Goal: Task Accomplishment & Management: Manage account settings

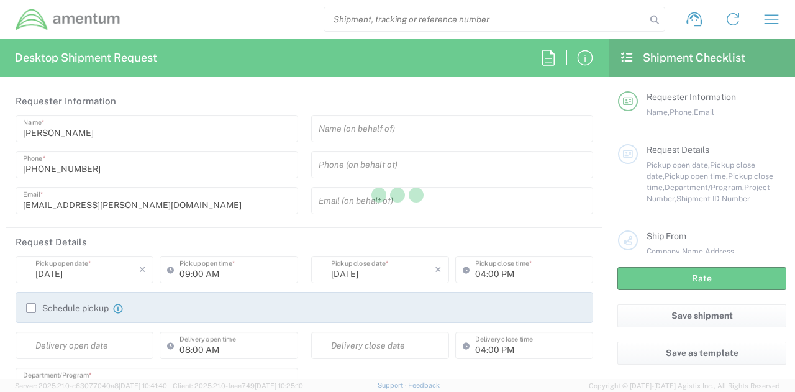
type input "[GEOGRAPHIC_DATA]"
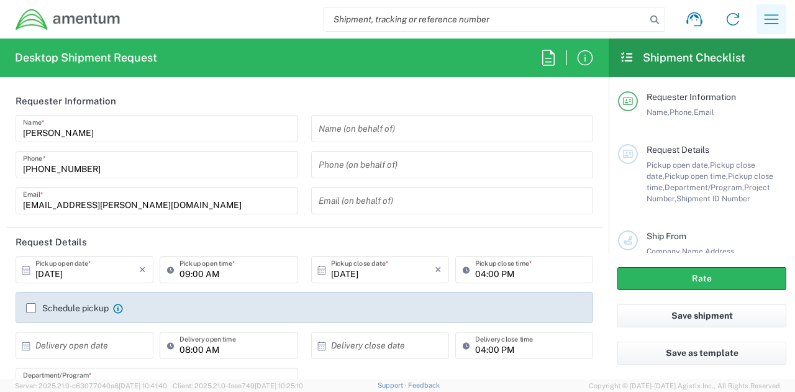
type input "[DOMAIN_NAME]"
click at [769, 20] on icon "button" at bounding box center [771, 19] width 20 height 20
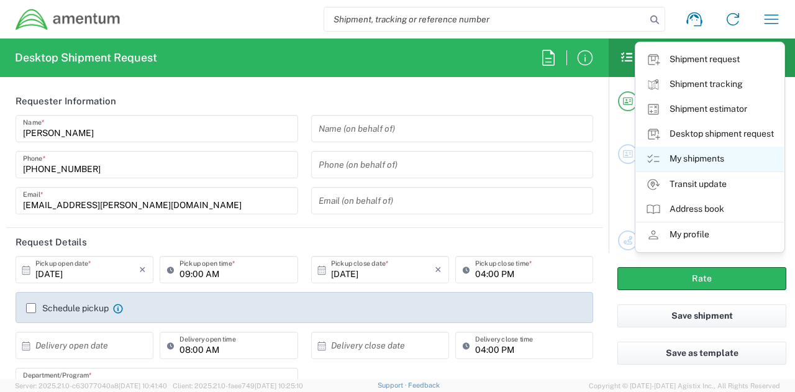
click at [704, 158] on link "My shipments" at bounding box center [710, 159] width 148 height 25
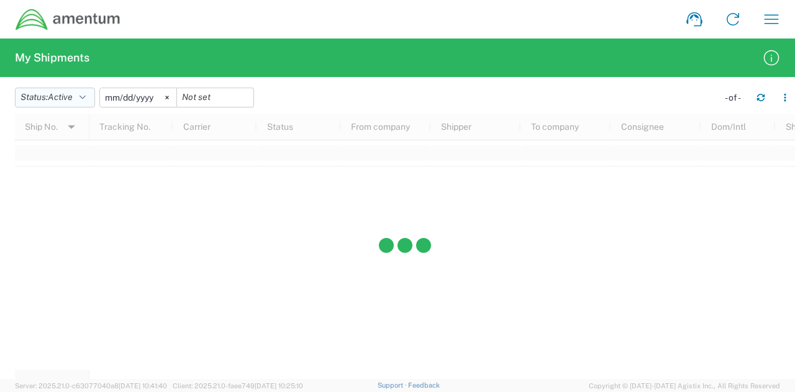
click at [65, 97] on span "Active" at bounding box center [60, 97] width 25 height 10
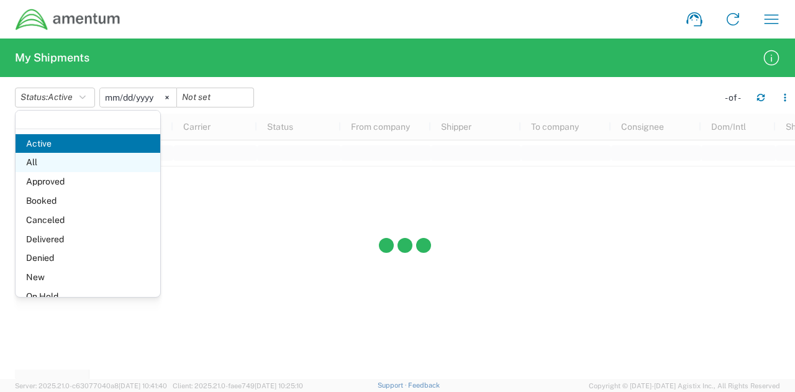
click at [74, 158] on span "All" at bounding box center [88, 162] width 145 height 19
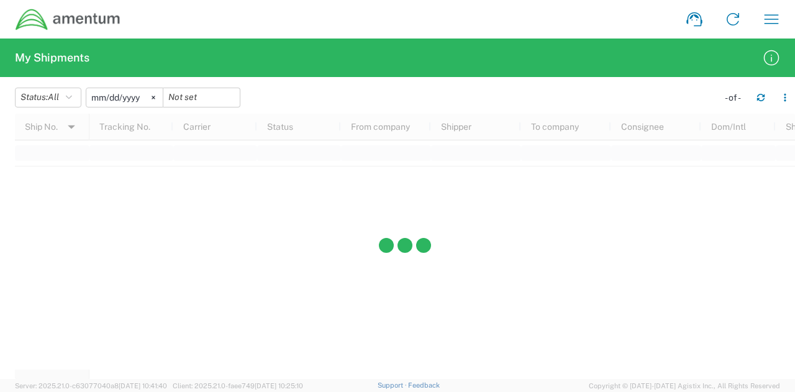
click at [142, 91] on input "[DATE]" at bounding box center [124, 97] width 76 height 19
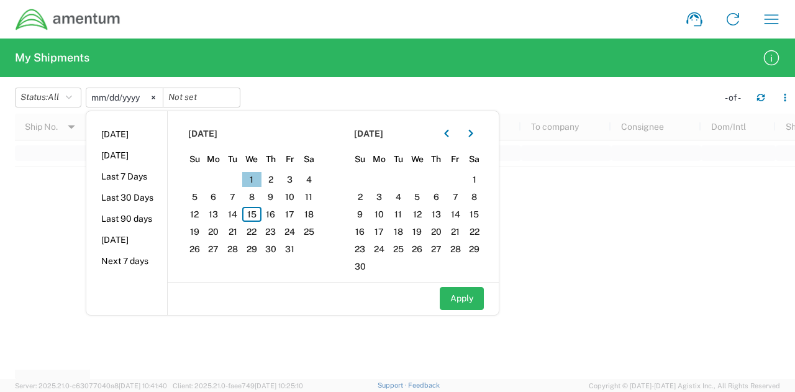
click at [258, 178] on span "1" at bounding box center [251, 179] width 19 height 15
click at [474, 294] on button "Apply" at bounding box center [462, 298] width 44 height 23
type input "[DATE]"
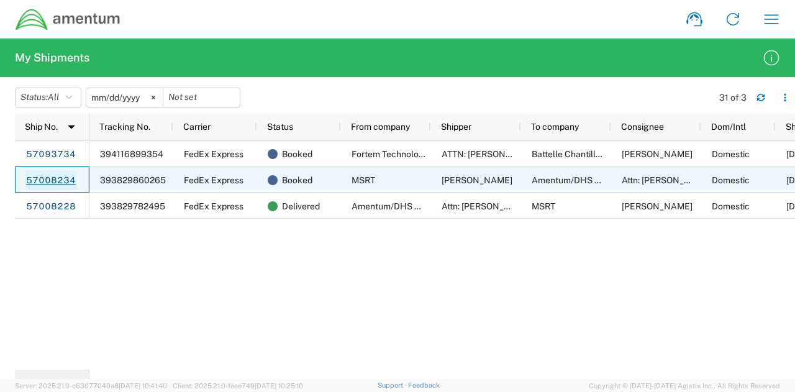
click at [63, 176] on link "57008234" at bounding box center [50, 180] width 51 height 20
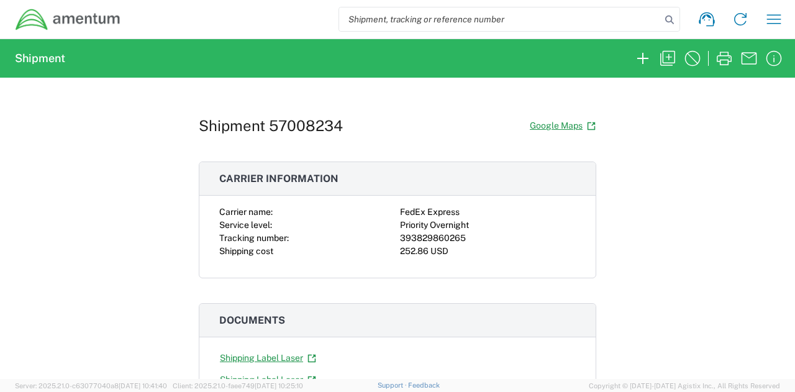
click at [452, 235] on div "393829860265" at bounding box center [488, 238] width 176 height 13
copy div "393829860265"
click at [693, 57] on icon "button" at bounding box center [692, 58] width 20 height 20
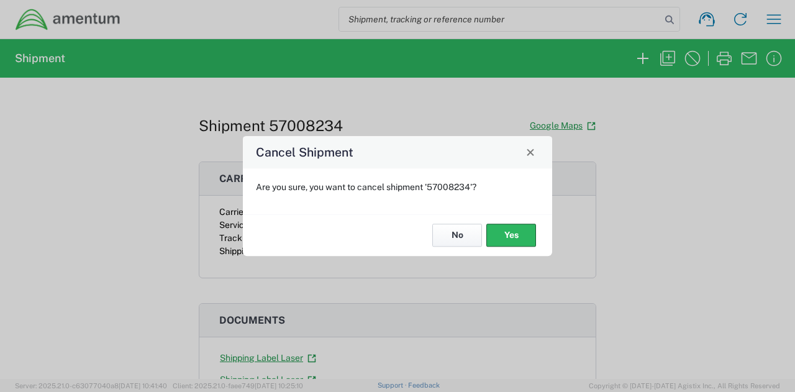
click at [463, 234] on button "No" at bounding box center [457, 235] width 50 height 23
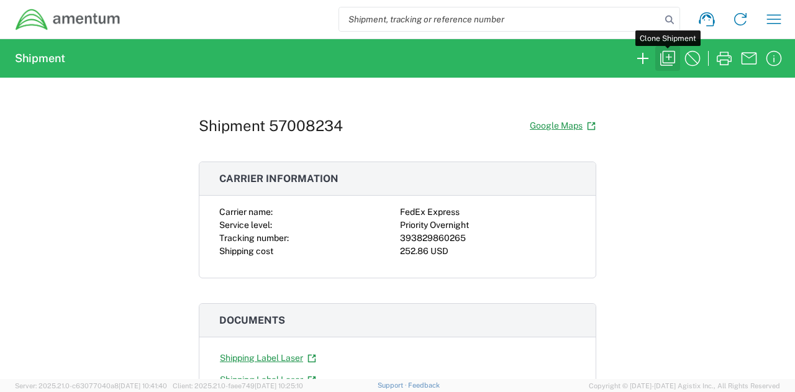
click at [666, 59] on icon "button" at bounding box center [667, 58] width 20 height 20
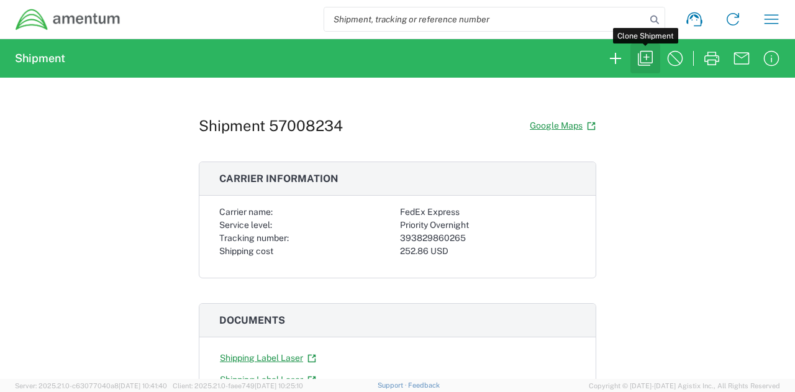
click at [646, 57] on icon "button" at bounding box center [645, 58] width 15 height 15
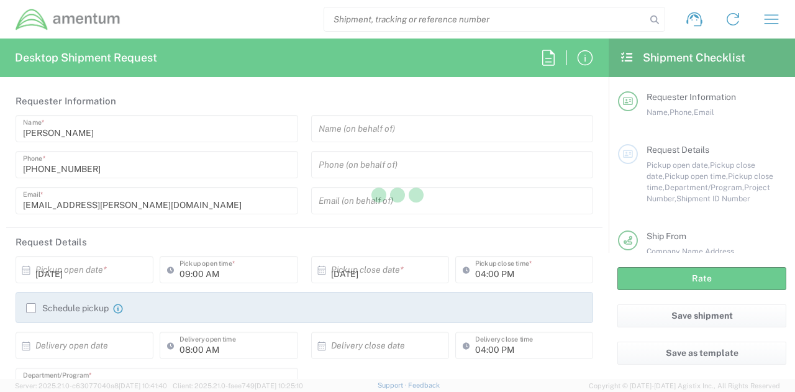
type input "02:00 PM"
type input "08:00 PM"
type input "DHS S&T CUAS"
type input "2061 CUAS"
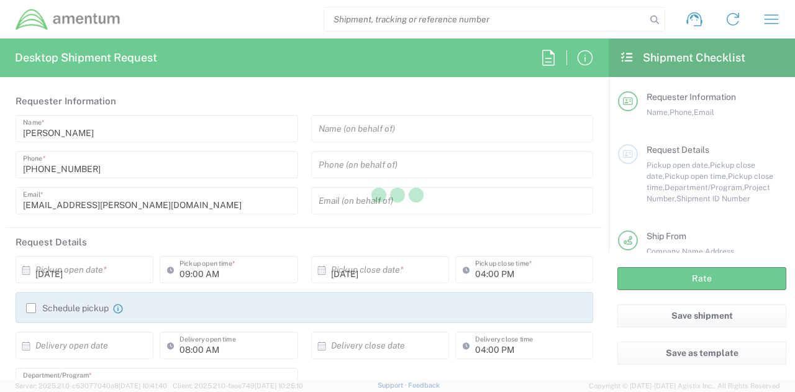
type textarea "Shipment of EA2 to Coast Guard"
type textarea "Please use the following contact information if pickup window exceeds selected …"
type input "MSRT"
type input "1260 Shotgun Rd"
type input "Chesapeake"
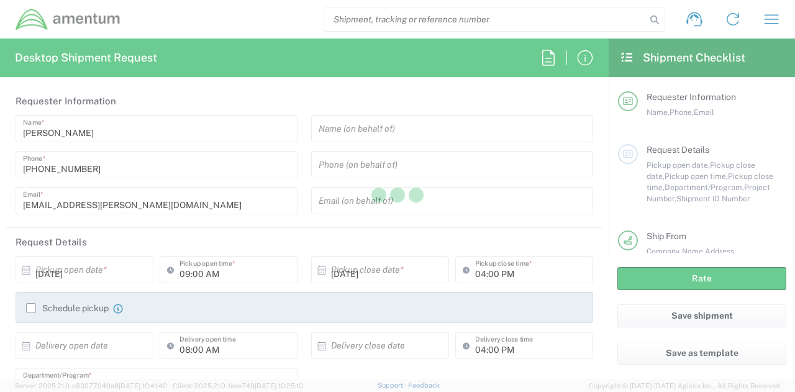
type input "[US_STATE]"
type input "23322"
type input "[PERSON_NAME]"
type input "[PHONE_NUMBER]"
type input "[PERSON_NAME][EMAIL_ADDRESS][PERSON_NAME][DOMAIN_NAME]"
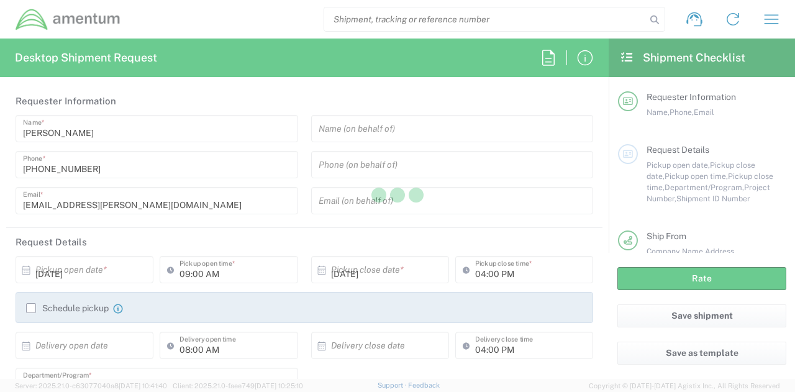
type input "Amentum/DHS S&T"
type input "[STREET_ADDRESS][PERSON_NAME]"
type input "[GEOGRAPHIC_DATA]"
type input "[US_STATE]"
type input "25446"
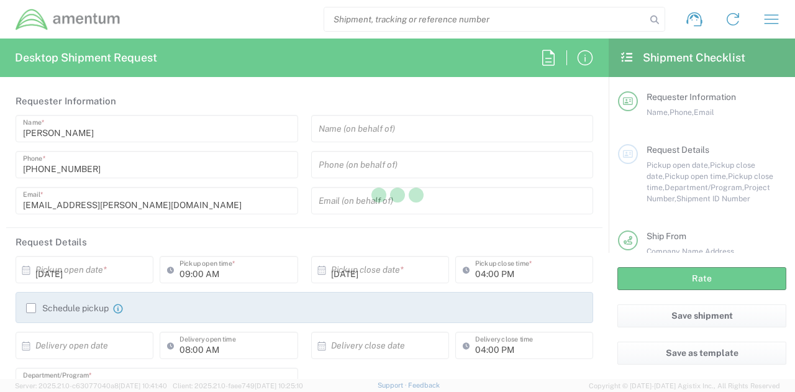
type input "Attn: [PERSON_NAME]"
type input "[PHONE_NUMBER]"
type input "[EMAIL_ADDRESS][PERSON_NAME][DOMAIN_NAME]"
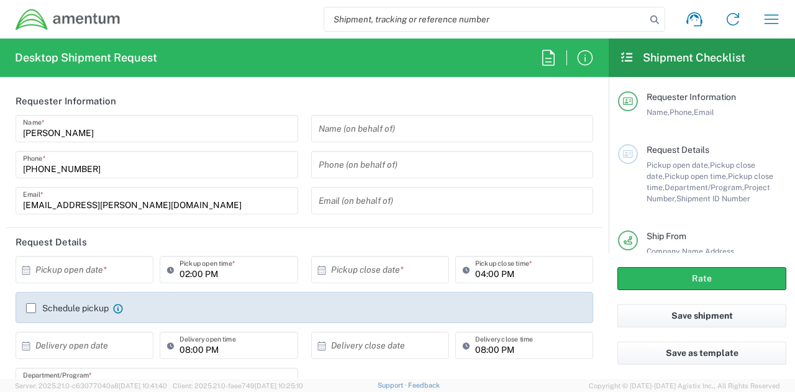
type input "Your Packaging"
type input "[DOMAIN_NAME]"
click at [113, 274] on input "text" at bounding box center [87, 270] width 104 height 22
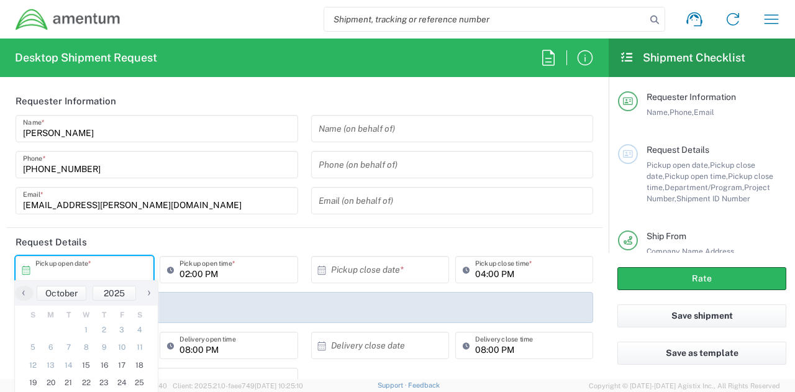
click at [21, 271] on icon at bounding box center [25, 269] width 11 height 11
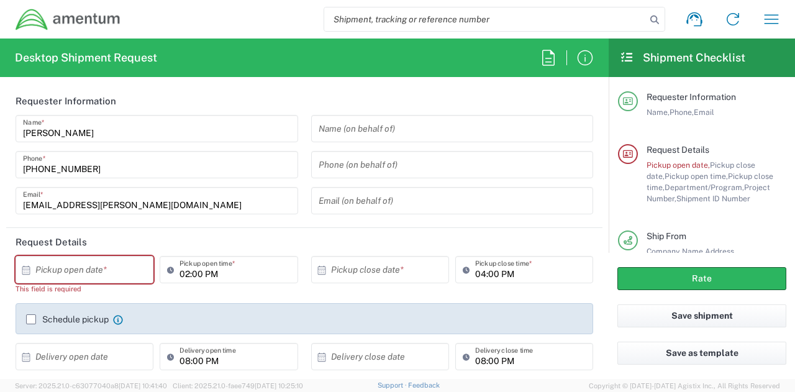
click at [21, 271] on icon at bounding box center [25, 269] width 11 height 11
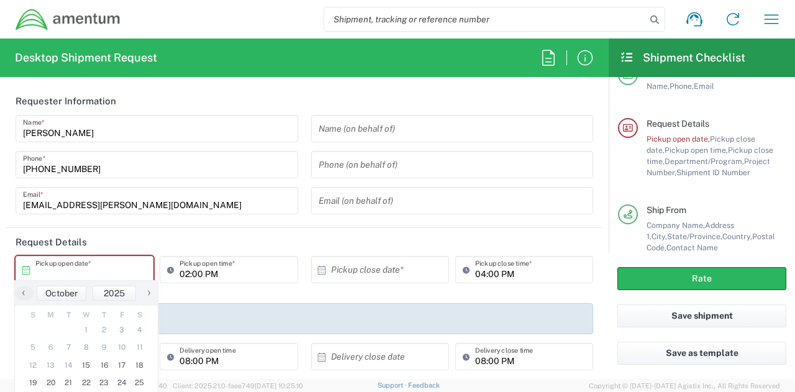
scroll to position [29, 0]
click at [89, 364] on span "15" at bounding box center [87, 364] width 18 height 17
type input "[DATE]"
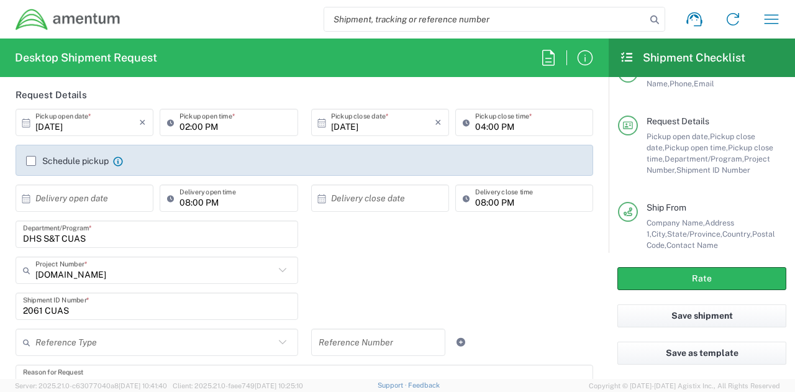
scroll to position [163, 0]
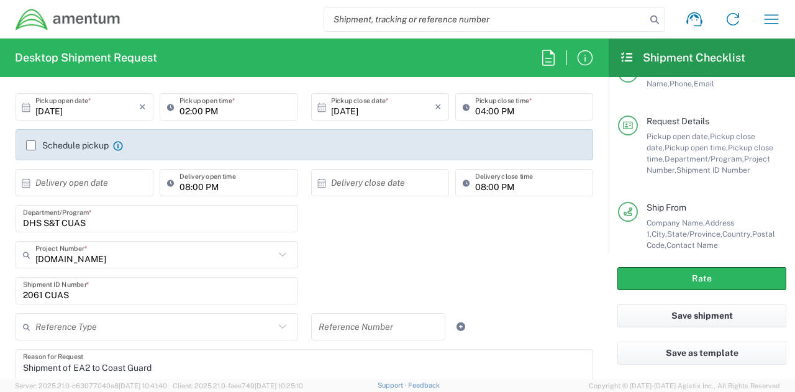
click at [91, 181] on input "text" at bounding box center [87, 183] width 104 height 22
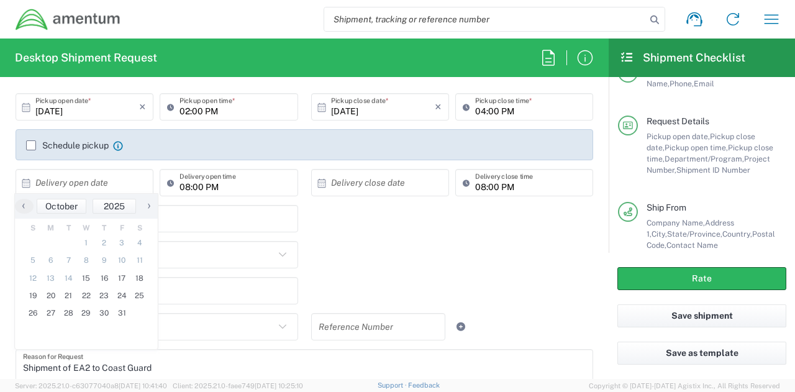
click at [327, 233] on div "DHS S&T CUAS Department/Program *" at bounding box center [304, 223] width 590 height 36
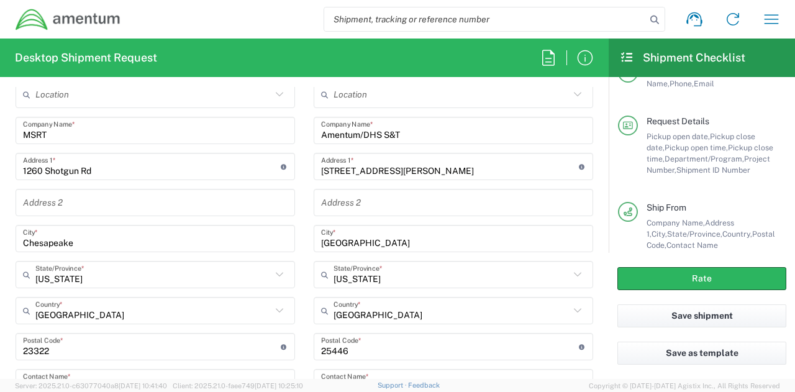
scroll to position [605, 0]
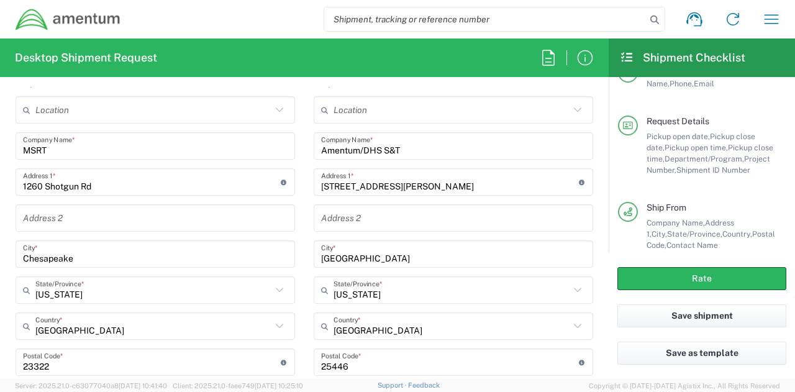
click at [402, 151] on input "Amentum/DHS S&T" at bounding box center [453, 146] width 264 height 22
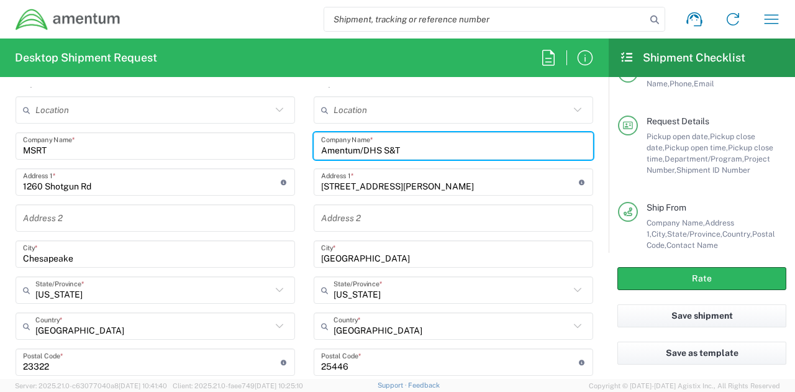
click at [402, 151] on input "Amentum/DHS S&T" at bounding box center [453, 146] width 264 height 22
type input "FPS"
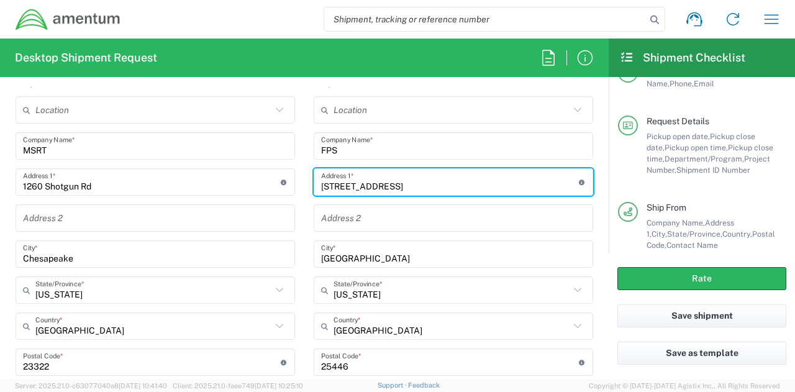
type input "[STREET_ADDRESS]"
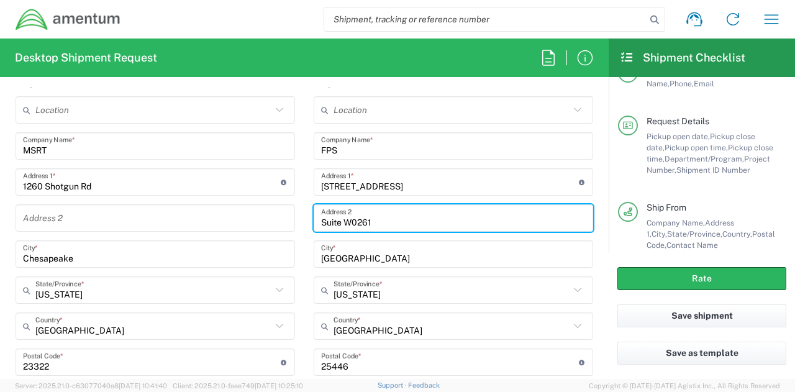
type input "Suite W0261"
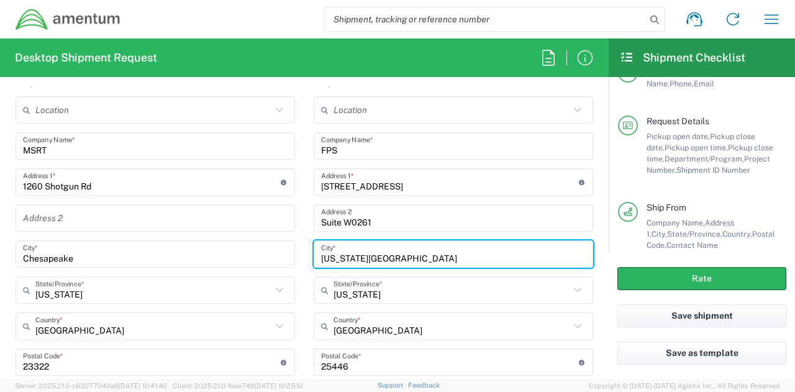
type input "[US_STATE][GEOGRAPHIC_DATA]"
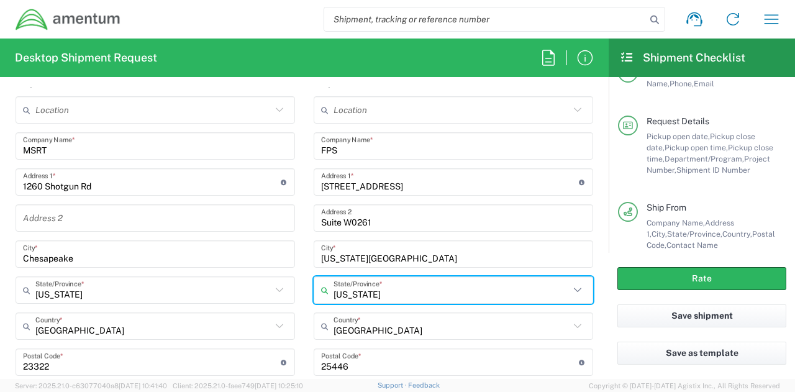
type input "[US_STATE]"
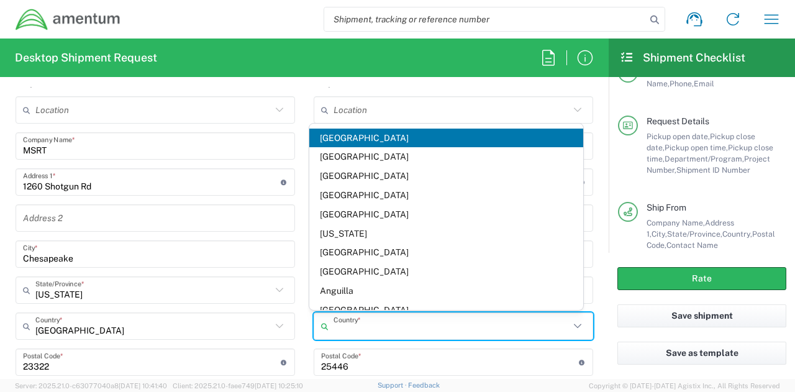
type input "[GEOGRAPHIC_DATA]"
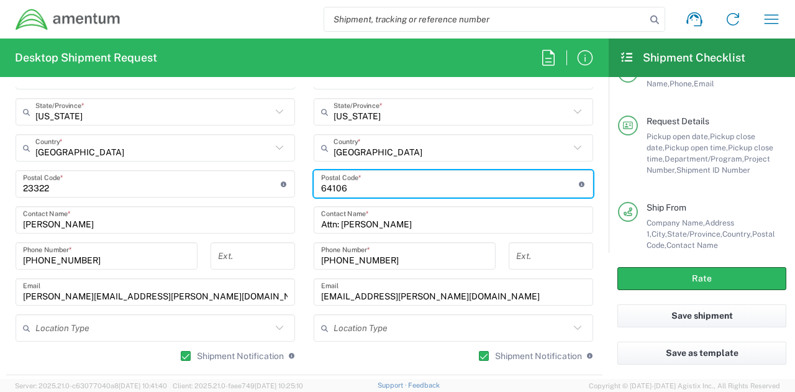
scroll to position [838, 0]
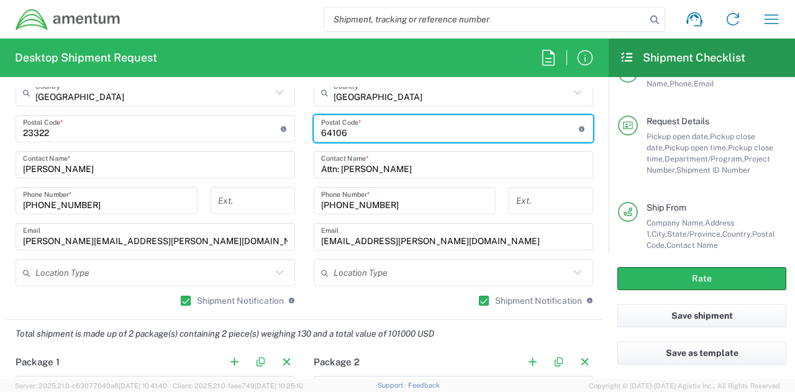
type input "64106"
click at [518, 171] on input "Attn: [PERSON_NAME]" at bounding box center [453, 165] width 264 height 22
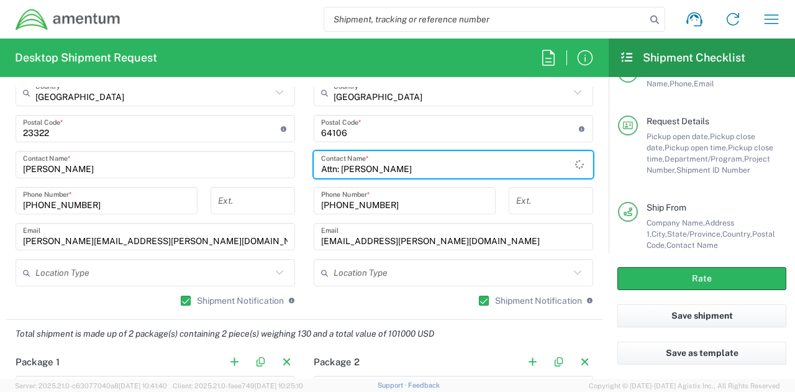
type input "Attn: [PERSON_NAME]"
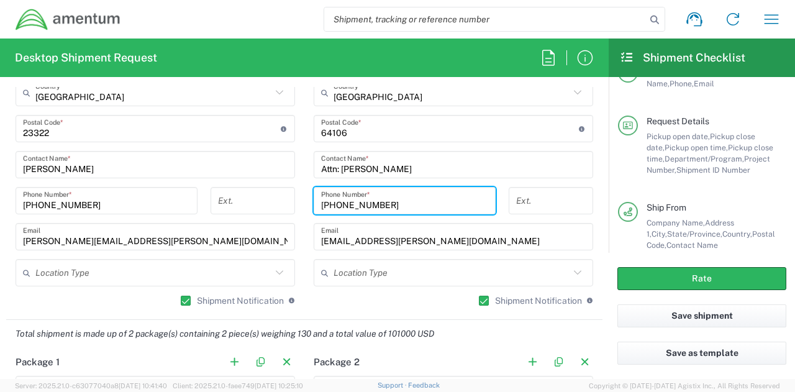
type input "[PHONE_NUMBER]"
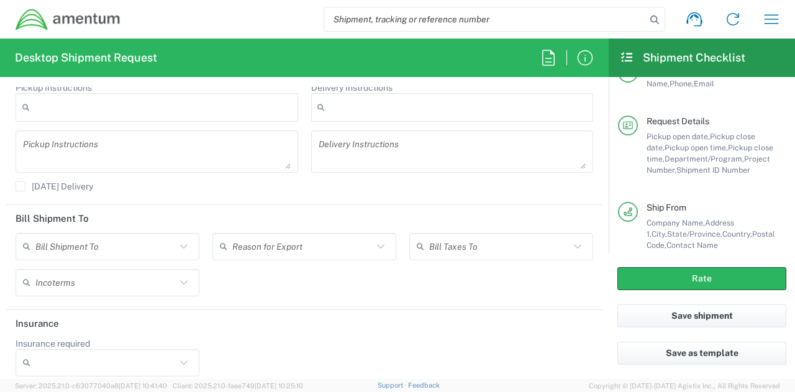
scroll to position [1691, 0]
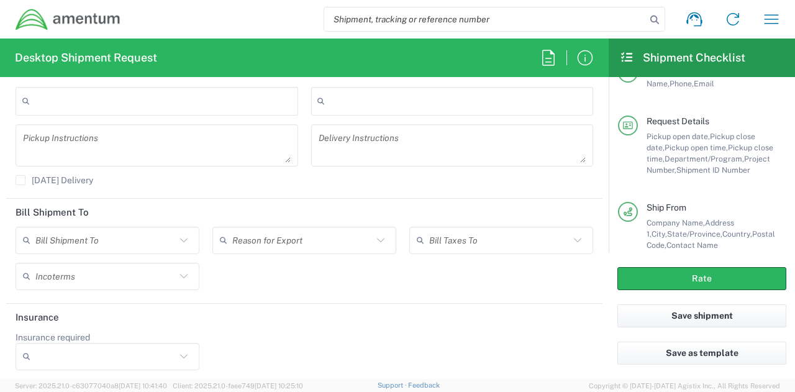
type input "[PERSON_NAME][EMAIL_ADDRESS][PERSON_NAME][DOMAIN_NAME]"
click at [181, 348] on icon at bounding box center [184, 356] width 16 height 16
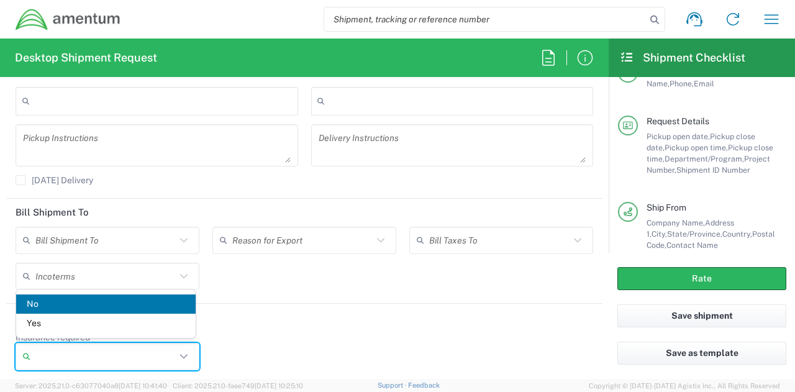
click at [88, 323] on span "Yes" at bounding box center [105, 323] width 179 height 19
type input "Yes"
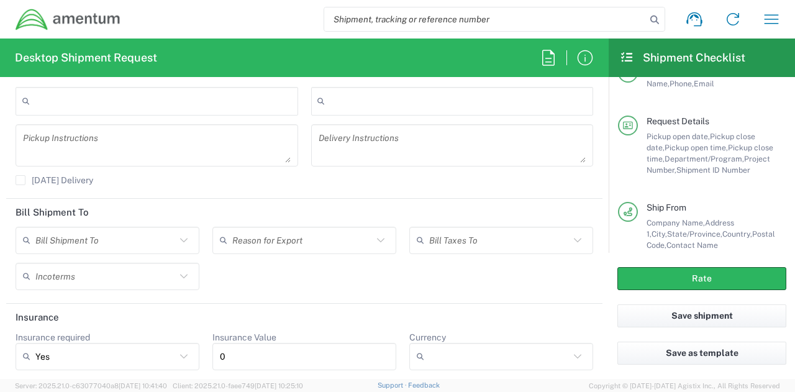
click at [296, 352] on input "0" at bounding box center [304, 356] width 169 height 20
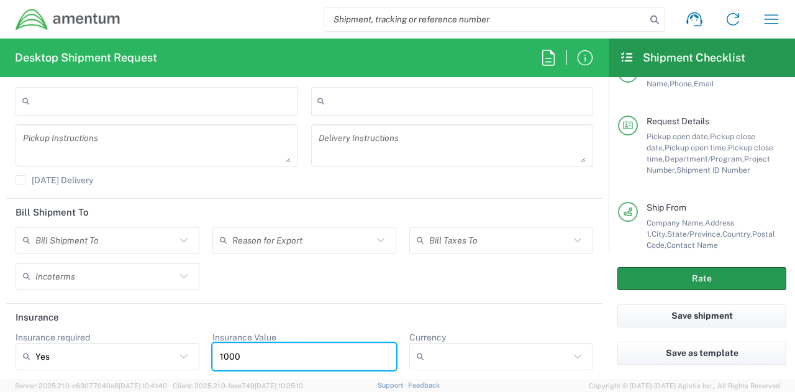
type input "1000"
click at [715, 279] on button "Rate" at bounding box center [701, 278] width 169 height 23
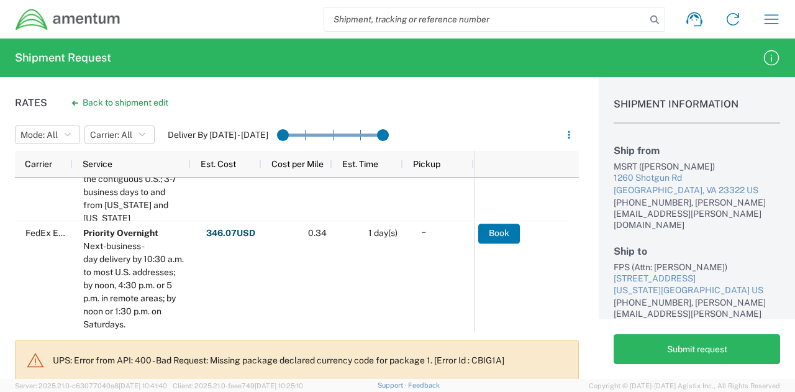
scroll to position [40, 0]
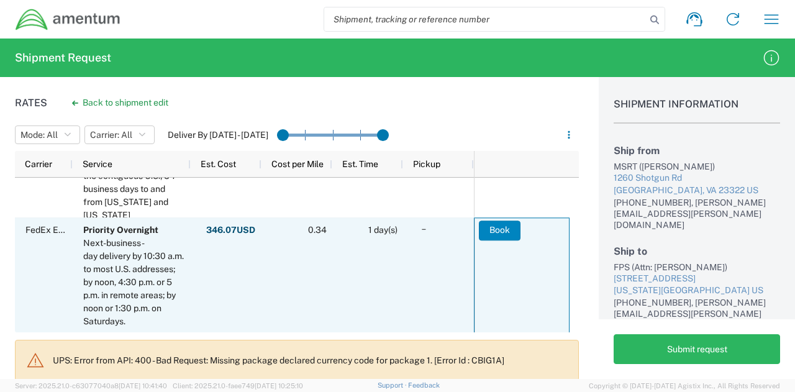
click at [505, 232] on button "Book" at bounding box center [500, 230] width 42 height 20
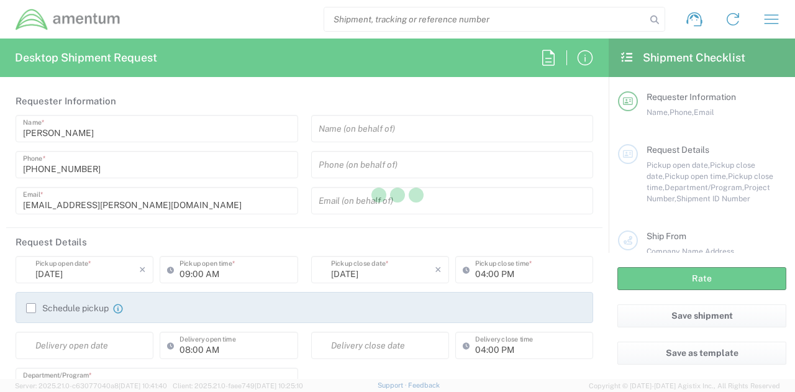
type input "United States"
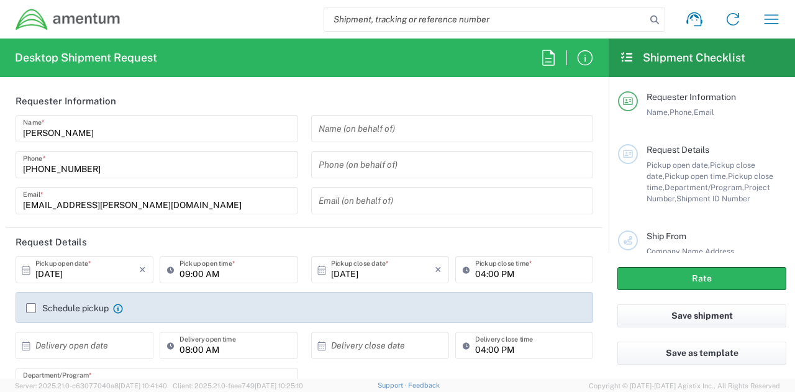
type input "3566.07.0152.CUAS.CUAS.5000.CF"
click at [777, 25] on icon "button" at bounding box center [771, 19] width 20 height 20
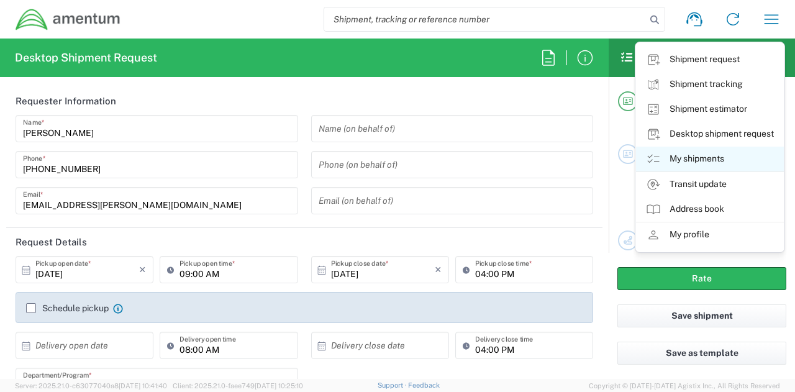
click at [712, 161] on link "My shipments" at bounding box center [710, 159] width 148 height 25
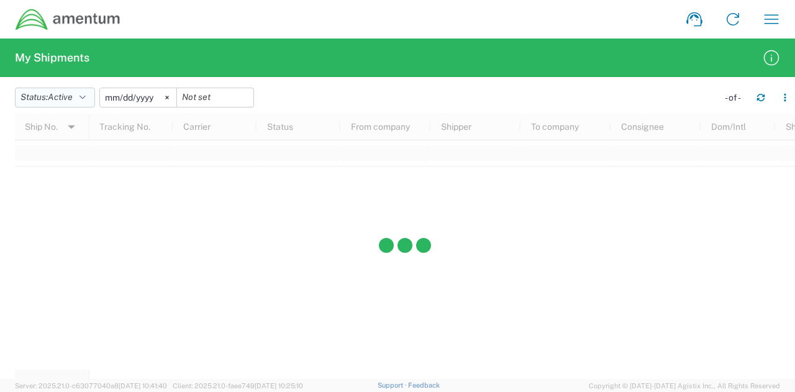
click at [86, 93] on icon "button" at bounding box center [82, 97] width 6 height 9
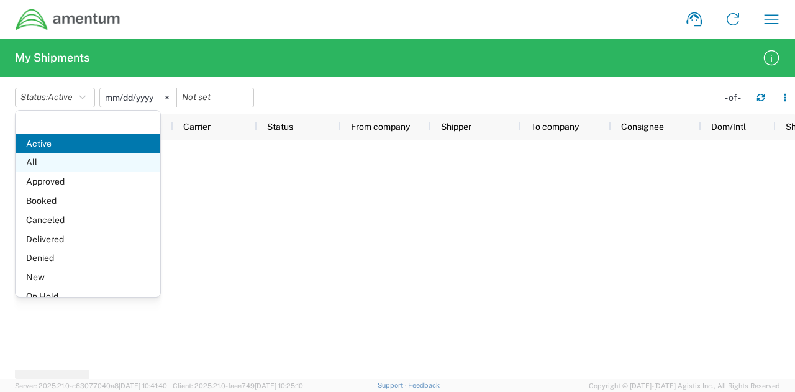
click at [61, 165] on span "All" at bounding box center [88, 162] width 145 height 19
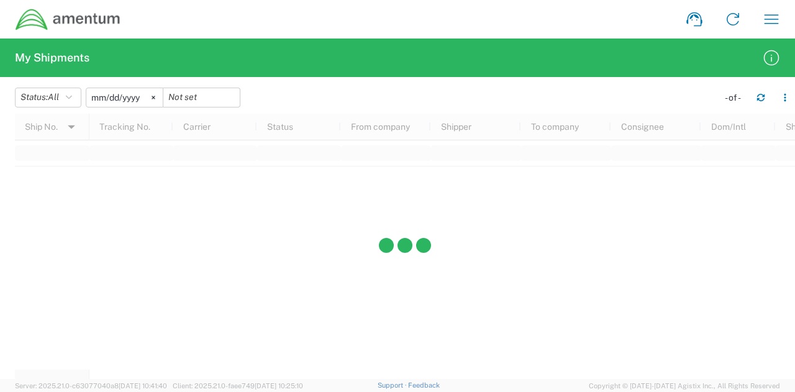
click at [122, 93] on input "[DATE]" at bounding box center [124, 97] width 76 height 19
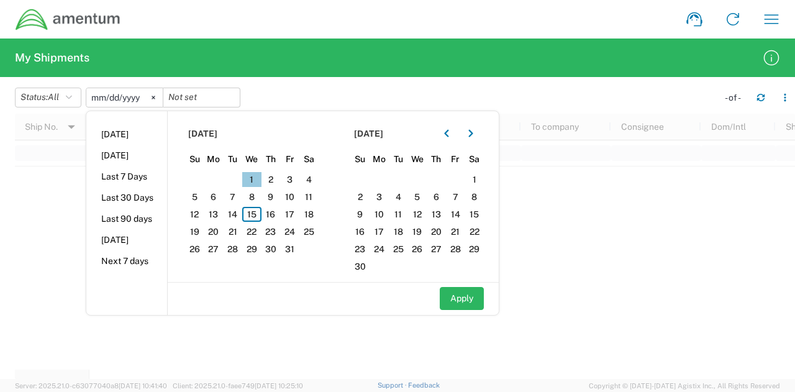
click at [251, 178] on span "1" at bounding box center [251, 179] width 19 height 15
click at [461, 306] on button "Apply" at bounding box center [462, 298] width 44 height 23
type input "[DATE]"
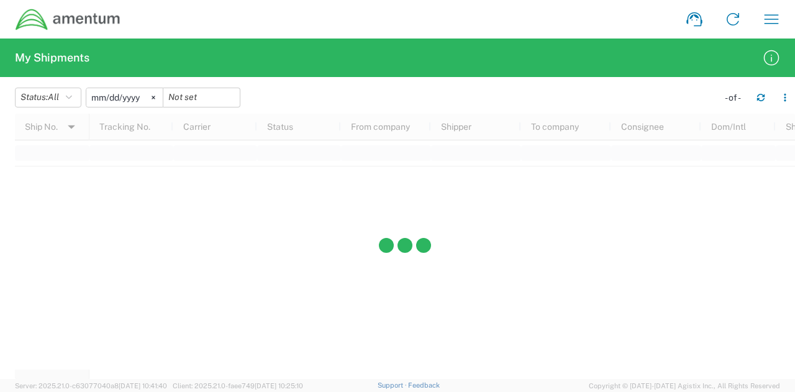
click at [461, 305] on div at bounding box center [405, 246] width 780 height 265
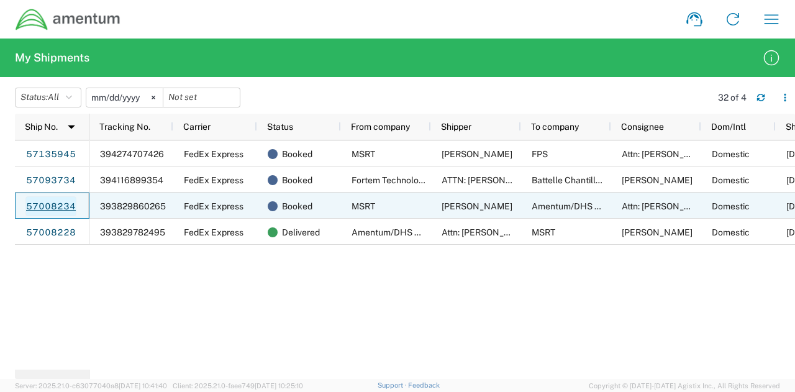
click at [53, 205] on link "57008234" at bounding box center [50, 206] width 51 height 20
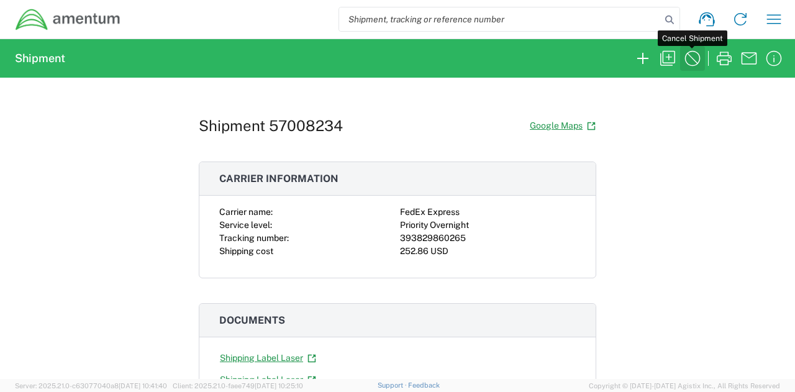
click at [687, 55] on icon "button" at bounding box center [692, 58] width 20 height 20
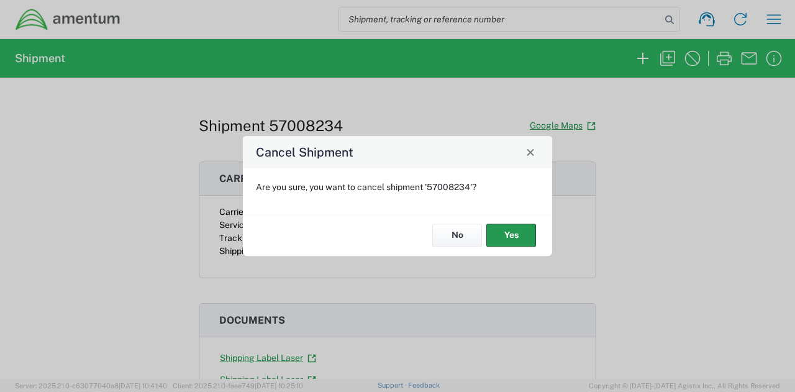
click at [520, 233] on button "Yes" at bounding box center [511, 235] width 50 height 23
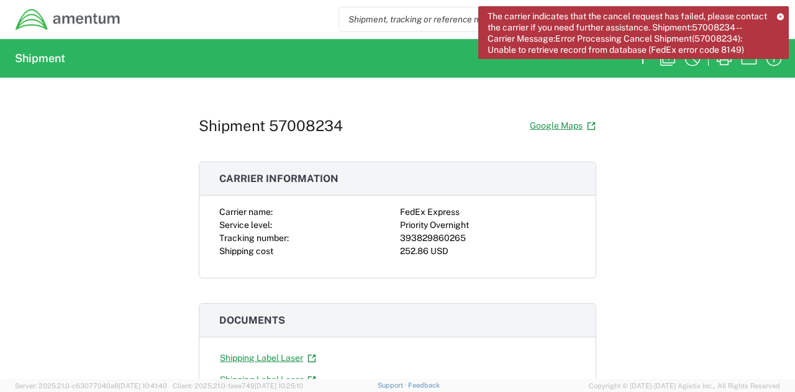
click at [779, 12] on div "The carrier indicates that the cancel request has failed, please contact the ca…" at bounding box center [633, 32] width 310 height 53
click at [780, 14] on icon at bounding box center [780, 16] width 7 height 7
